Goal: Information Seeking & Learning: Learn about a topic

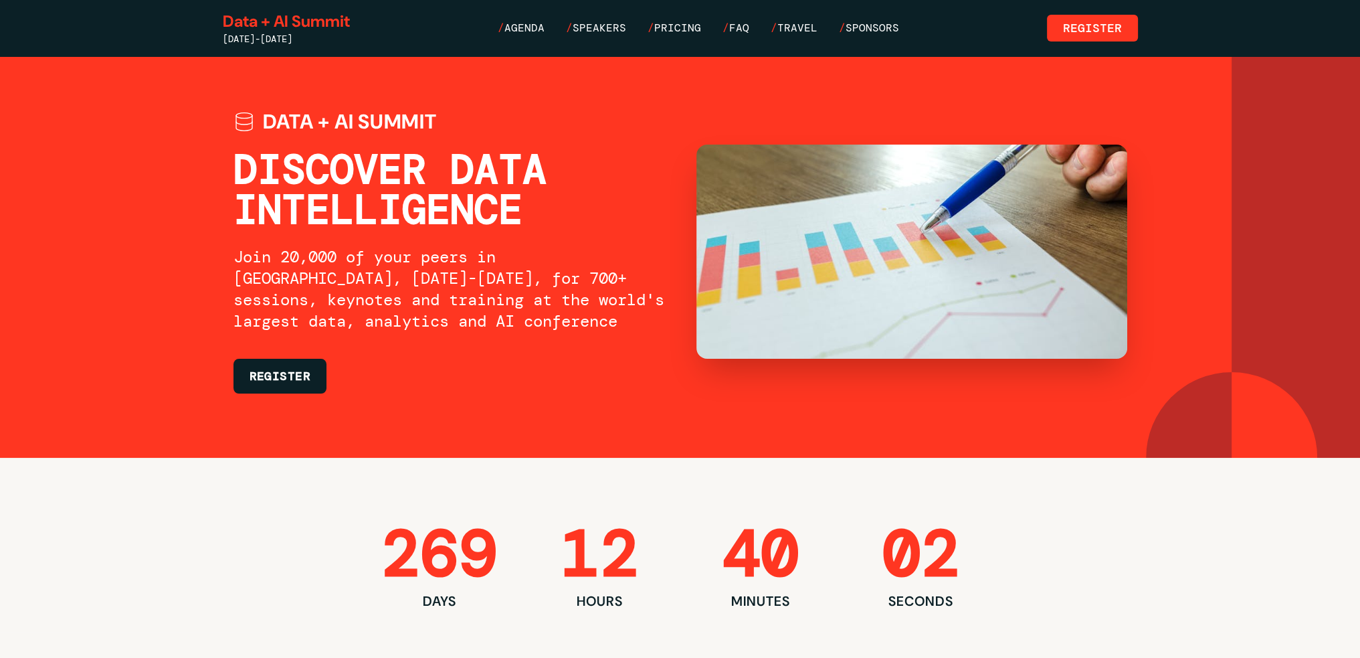
click at [573, 31] on span "/" at bounding box center [569, 28] width 7 height 14
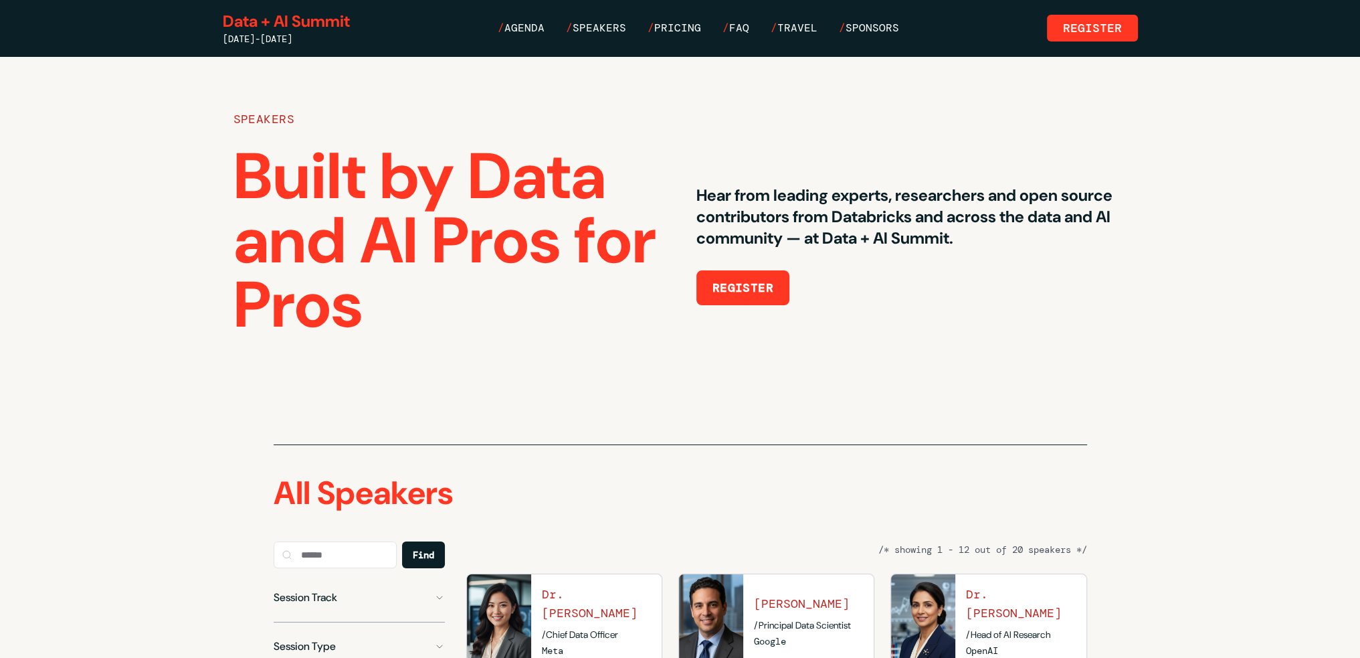
click at [680, 20] on link "/ Pricing" at bounding box center [675, 28] width 54 height 16
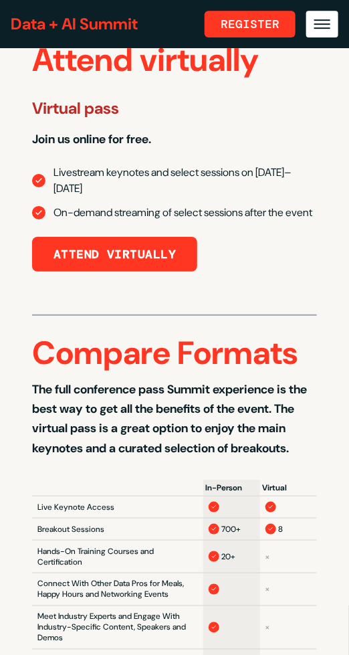
scroll to position [1740, 0]
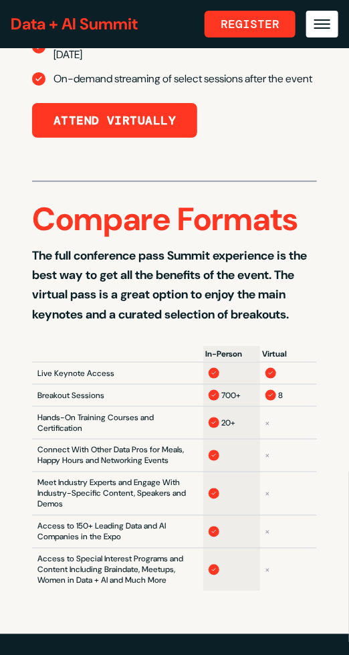
click at [334, 23] on button "Toggle mobile menu" at bounding box center [322, 24] width 32 height 27
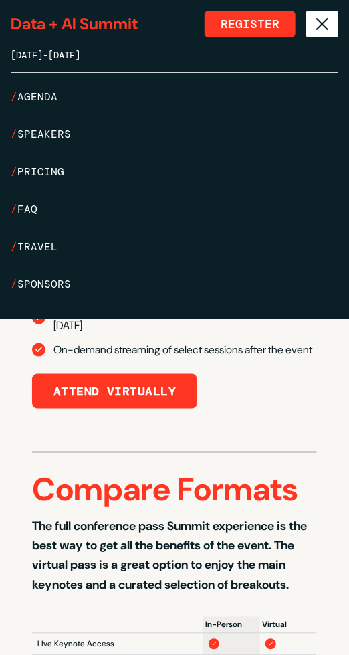
scroll to position [2010, 0]
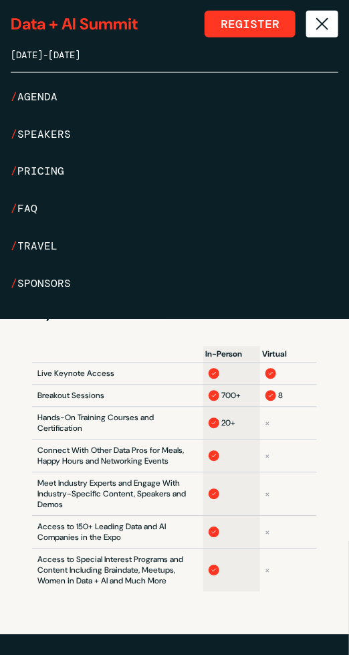
click at [37, 203] on link "/ FAQ" at bounding box center [175, 209] width 328 height 27
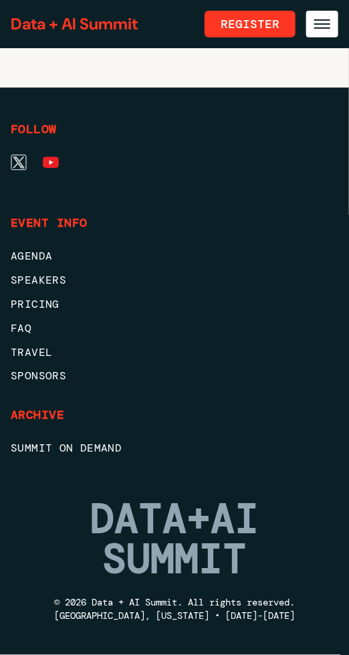
click at [322, 18] on button "Toggle mobile menu" at bounding box center [322, 24] width 32 height 27
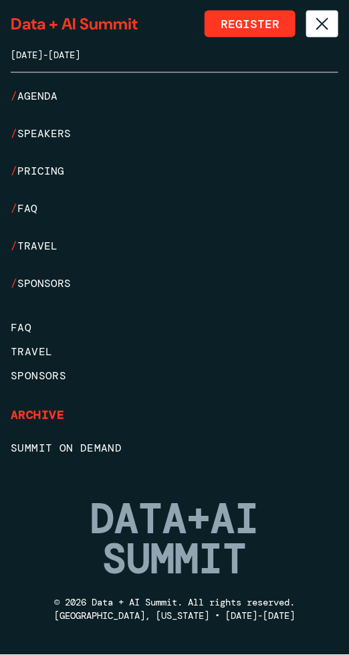
click at [40, 285] on link "/ Sponsors" at bounding box center [175, 284] width 328 height 27
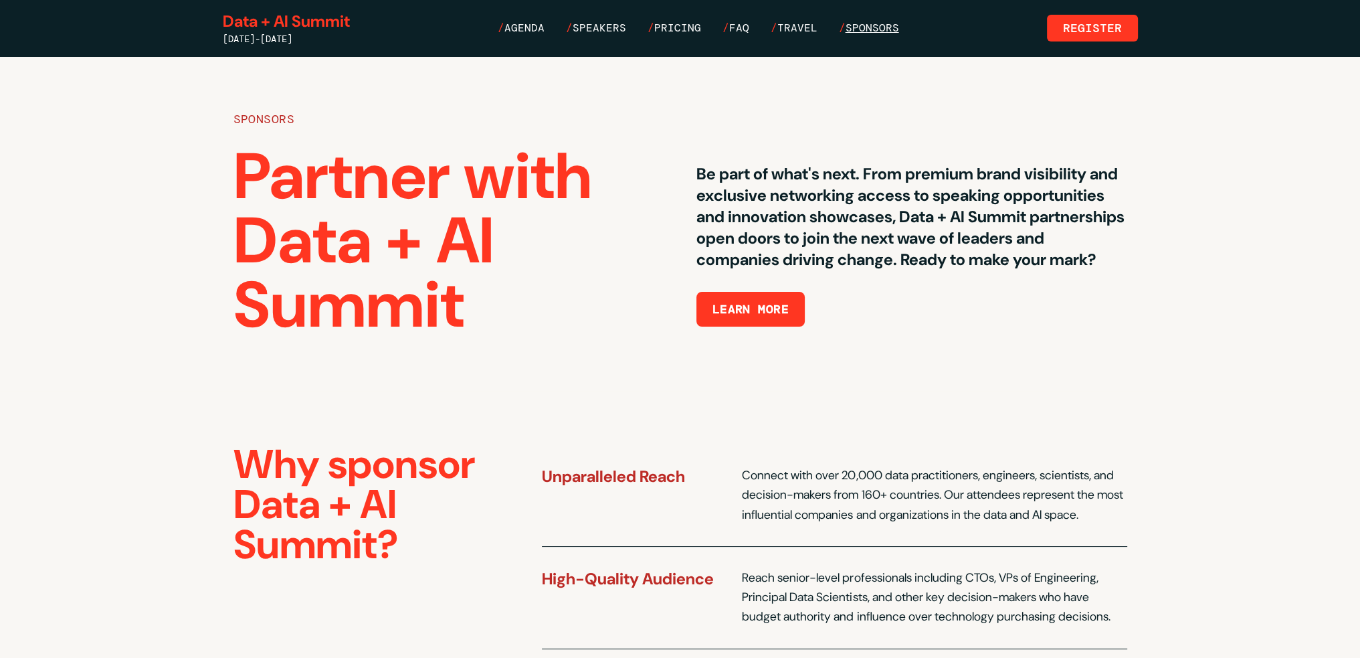
click at [868, 29] on span "Sponsors" at bounding box center [873, 28] width 54 height 14
click at [741, 316] on button "LEARN MORE" at bounding box center [751, 309] width 109 height 35
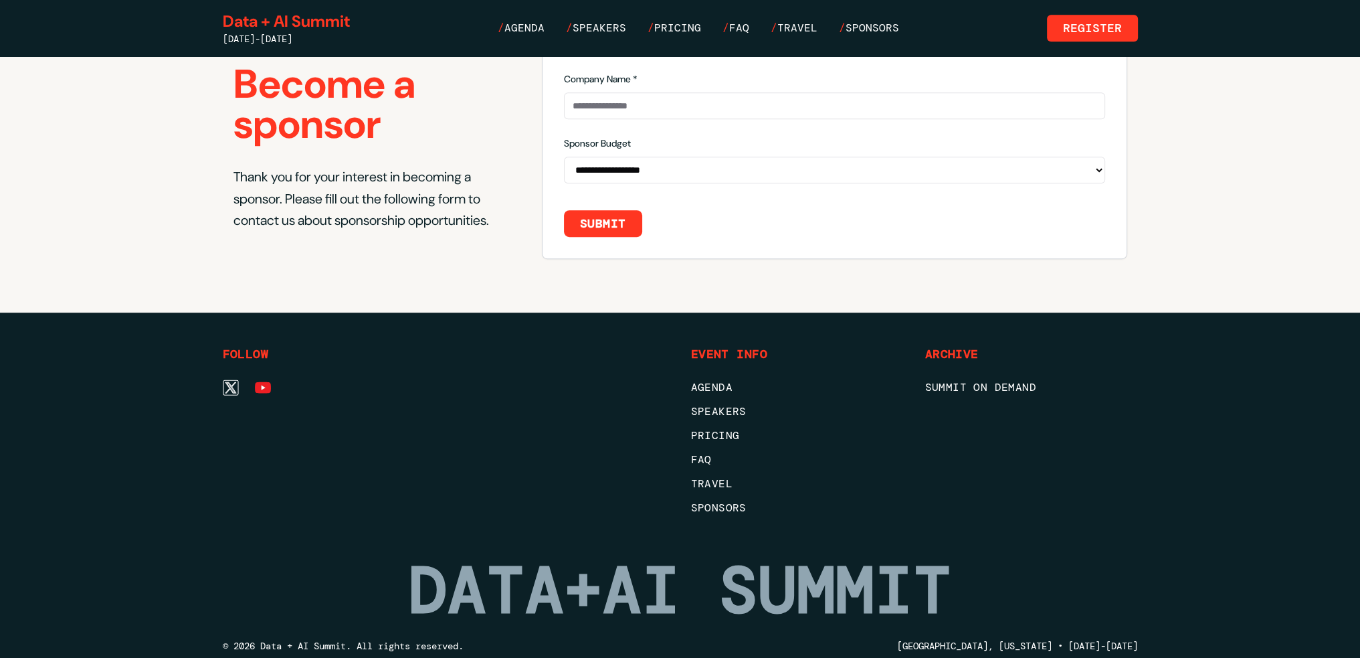
click at [856, 37] on div "Data + AI Summit [DATE]-[DATE] / Agenda / Speakers / Pricing / FAQ / Travel / S…" at bounding box center [680, 28] width 915 height 35
click at [856, 34] on span "Sponsors" at bounding box center [873, 28] width 54 height 14
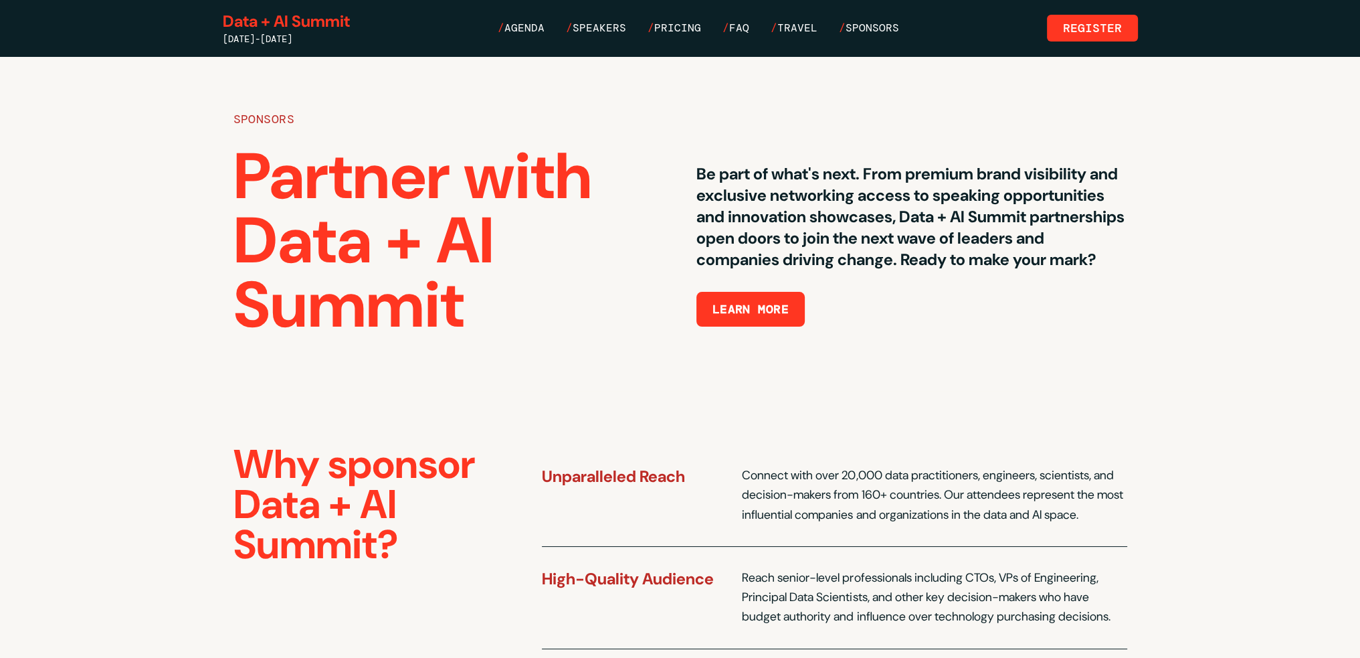
click at [773, 316] on button "LEARN MORE" at bounding box center [751, 309] width 109 height 35
click at [768, 327] on button "LEARN MORE" at bounding box center [751, 309] width 109 height 35
click at [600, 27] on span "Speakers" at bounding box center [600, 28] width 54 height 14
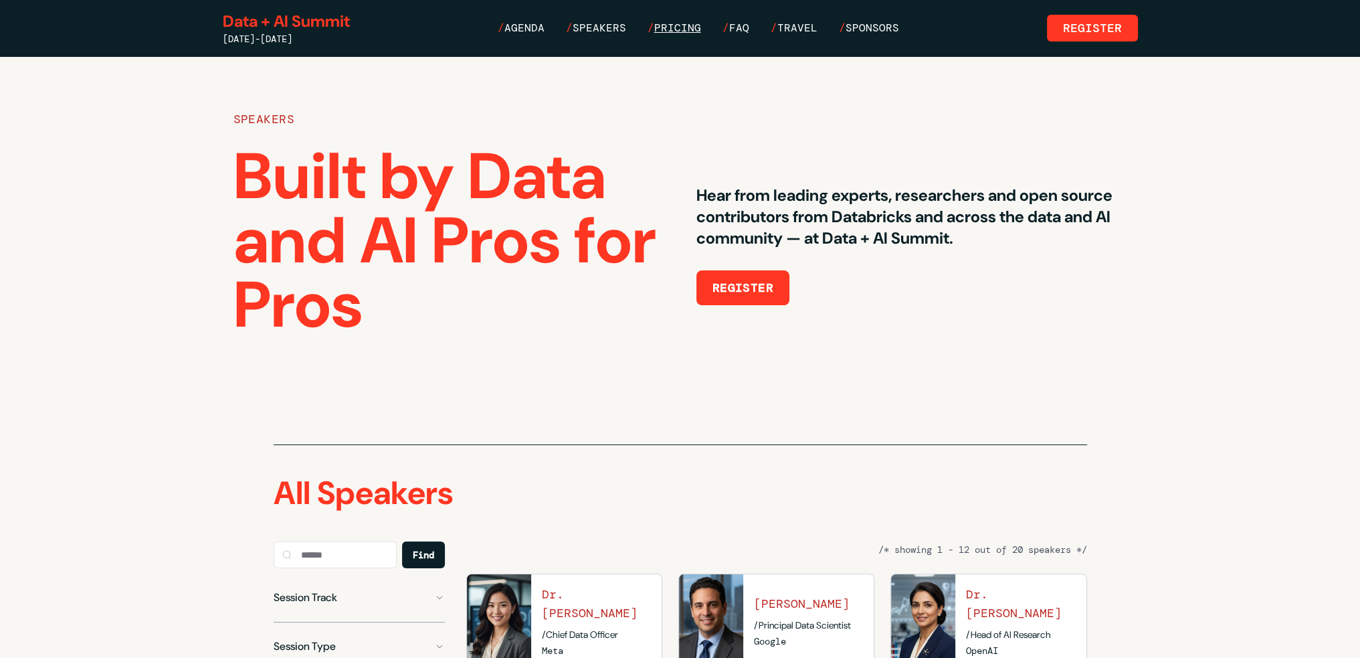
click at [684, 31] on span "Pricing" at bounding box center [677, 28] width 47 height 14
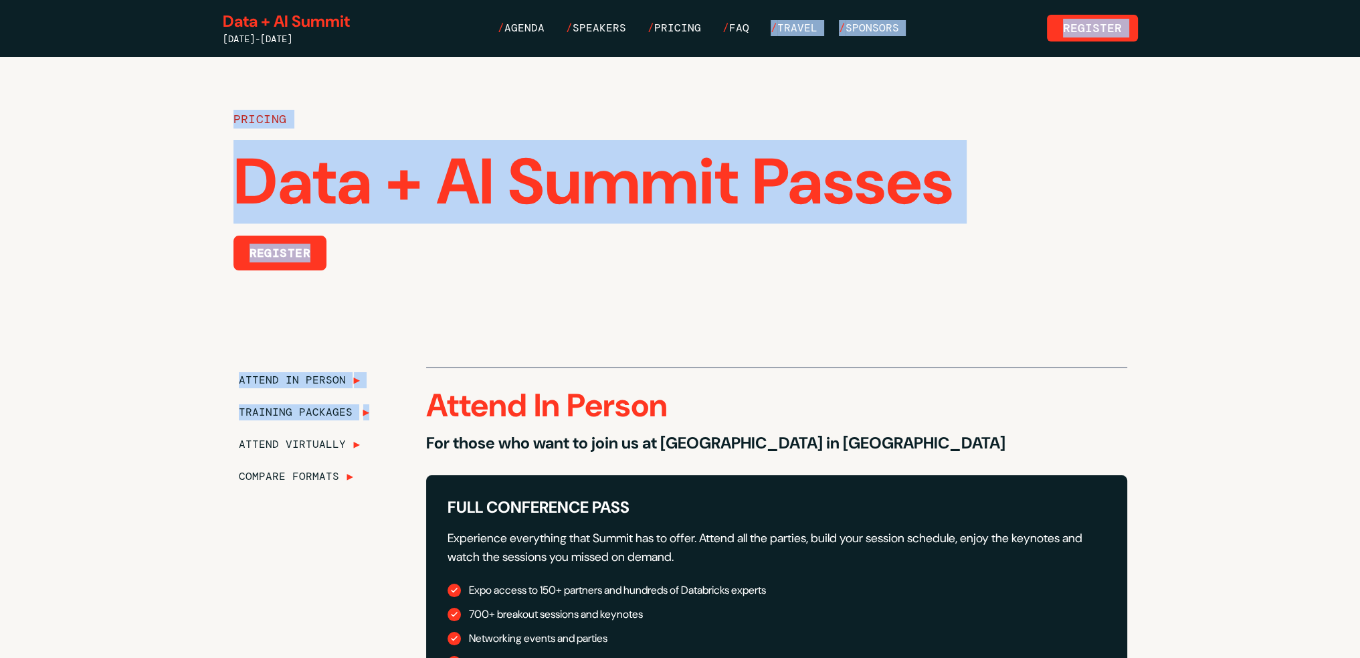
drag, startPoint x: 755, startPoint y: 31, endPoint x: 386, endPoint y: 411, distance: 529.0
click at [338, 379] on span "ATTEND IN PERSON" at bounding box center [292, 380] width 107 height 16
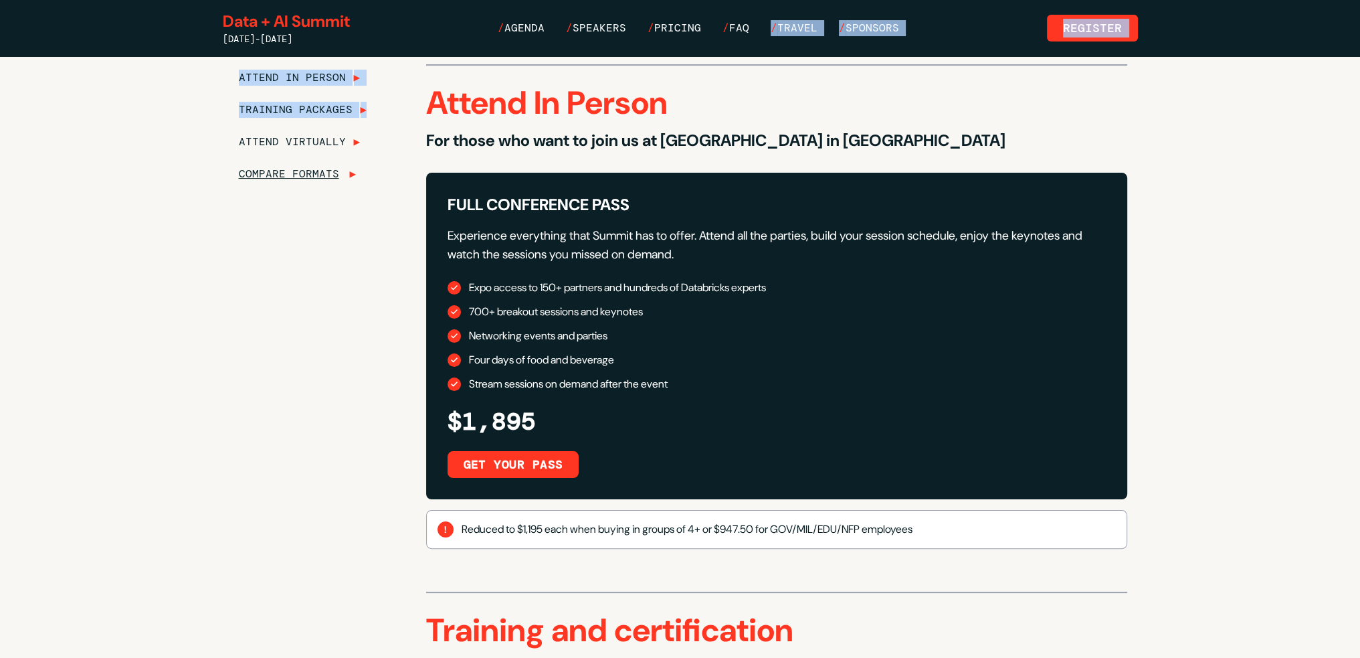
click at [308, 173] on span "COMPARE FORMATS" at bounding box center [289, 174] width 100 height 16
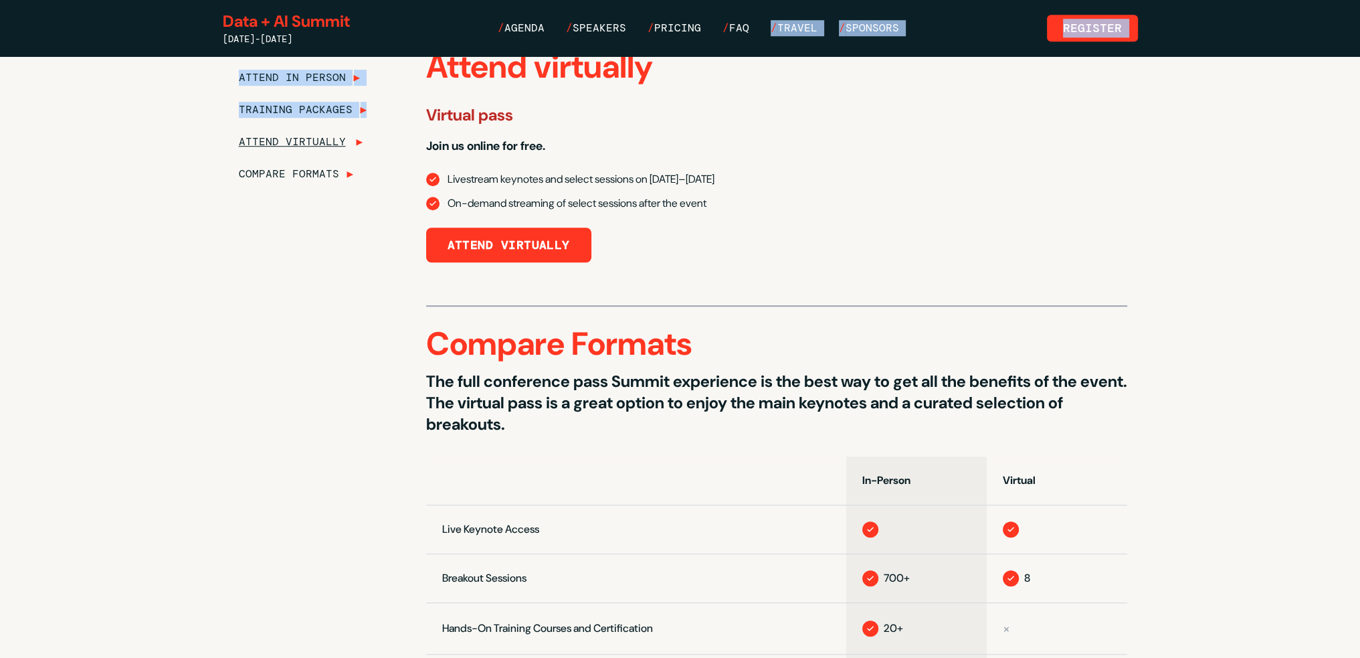
click at [313, 142] on span "ATTEND VIRTUALLY" at bounding box center [292, 142] width 107 height 16
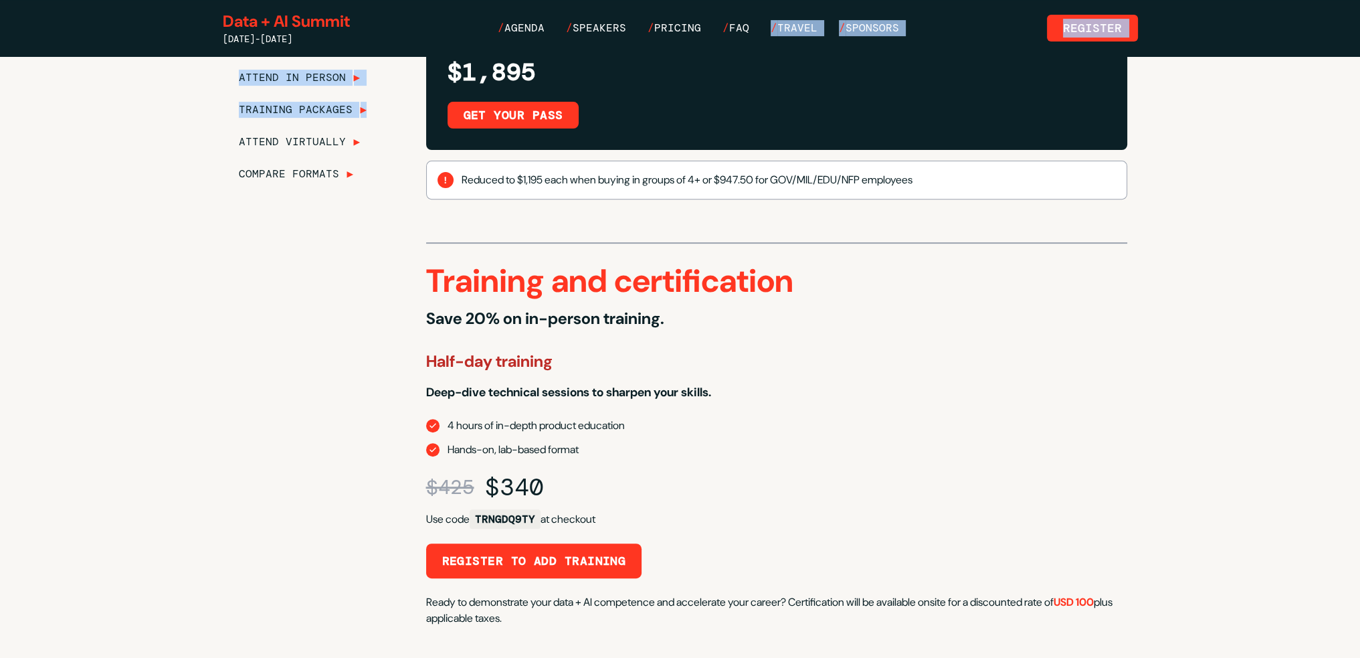
scroll to position [252, 0]
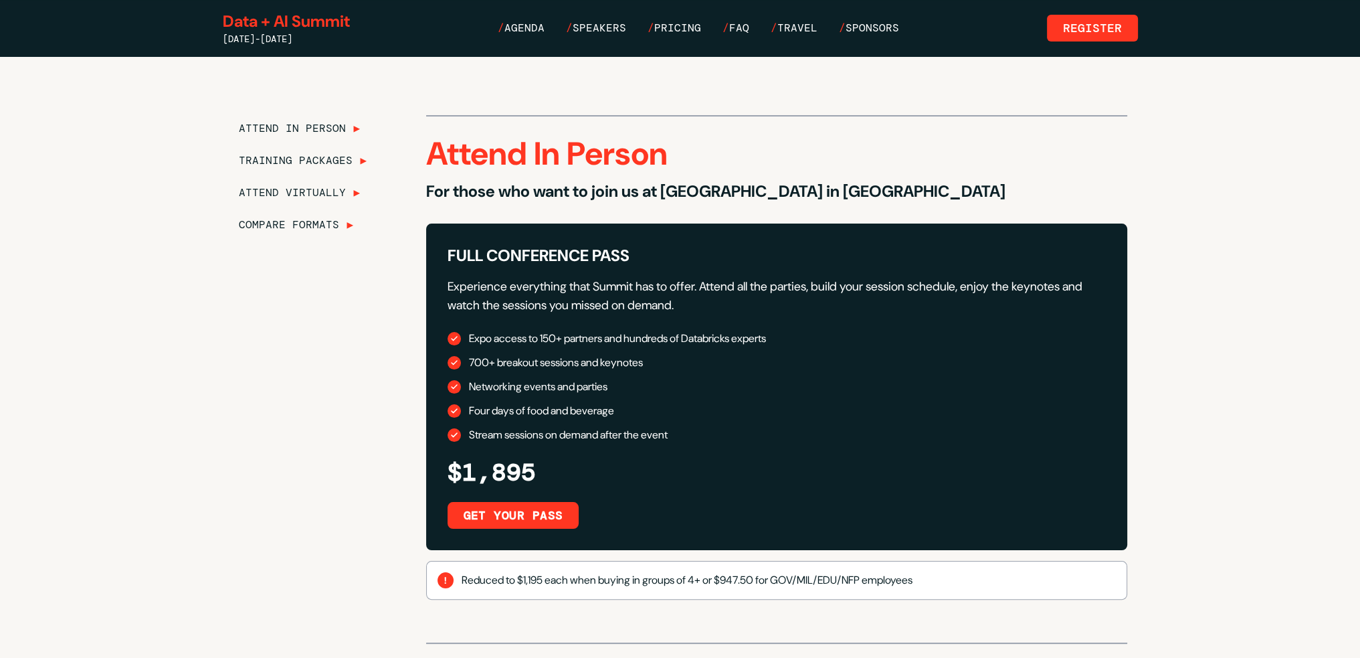
click at [532, 36] on div "Data + AI Summit [DATE]-[DATE] / Agenda / Speakers / Pricing / FAQ / Travel / S…" at bounding box center [680, 28] width 915 height 35
click at [537, 29] on span "Agenda" at bounding box center [524, 28] width 40 height 14
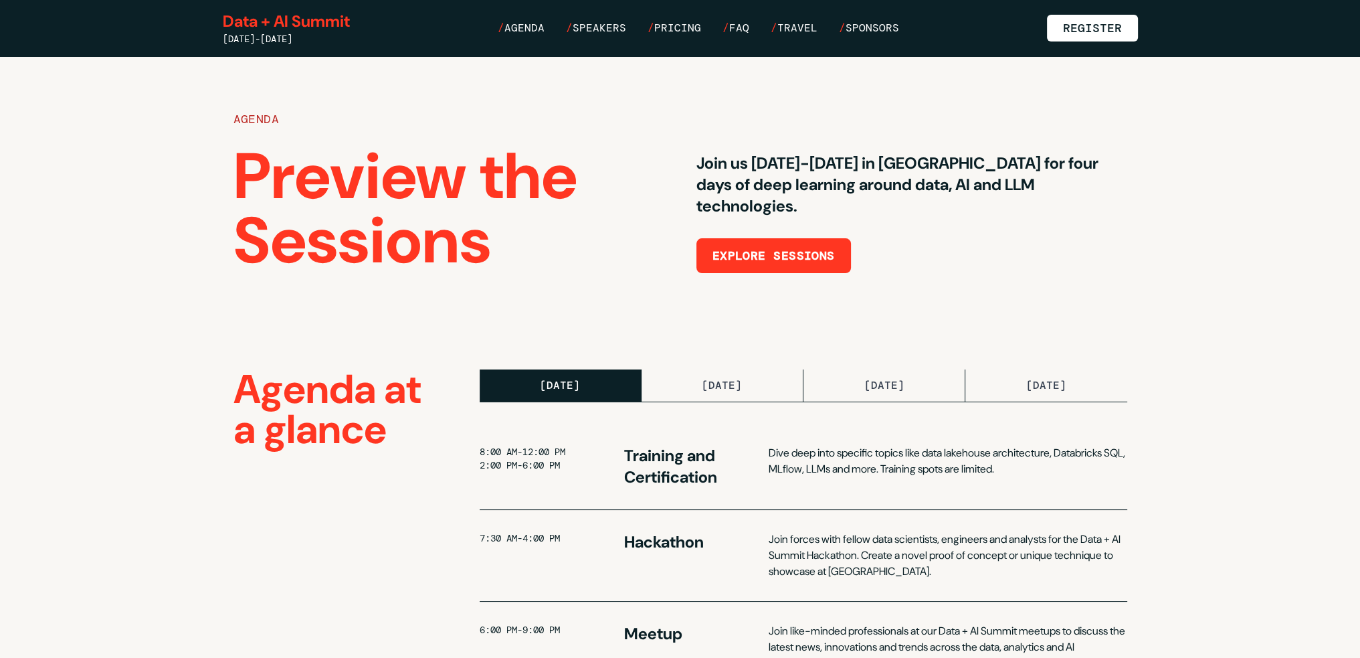
click at [1076, 26] on link "Register" at bounding box center [1092, 28] width 91 height 27
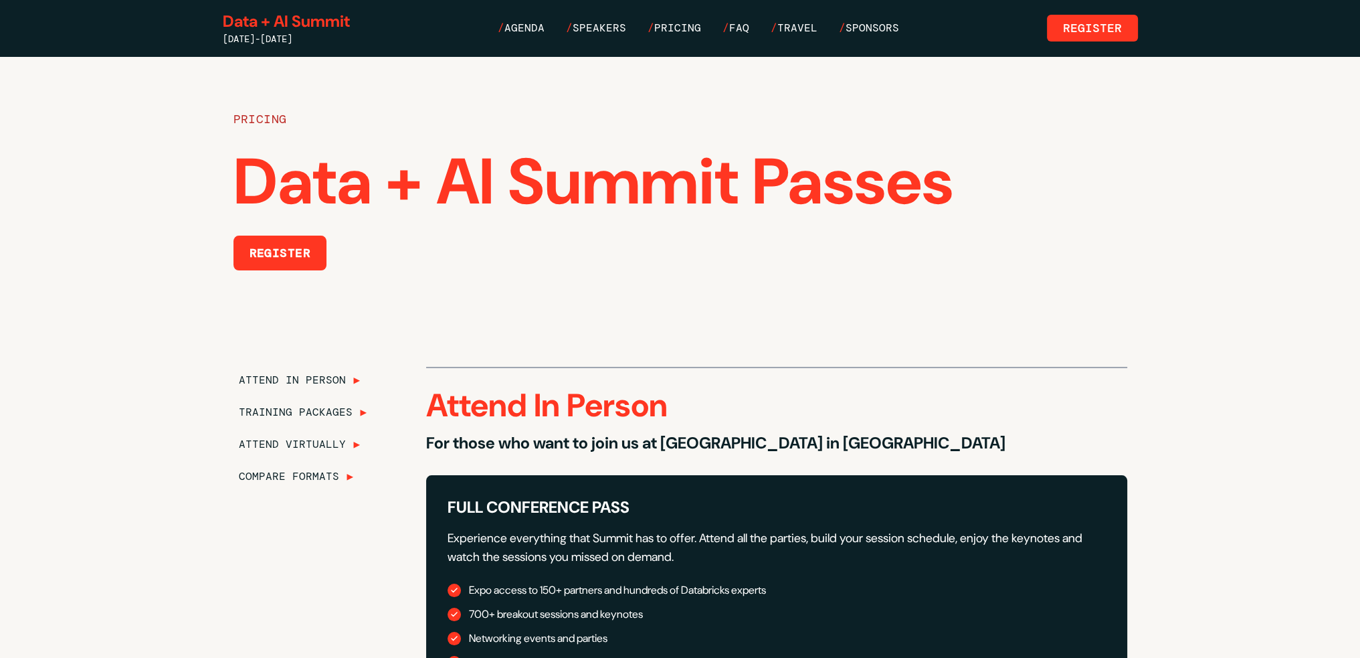
click at [299, 22] on link "Data + AI Summit" at bounding box center [286, 21] width 127 height 21
